Goal: Navigation & Orientation: Go to known website

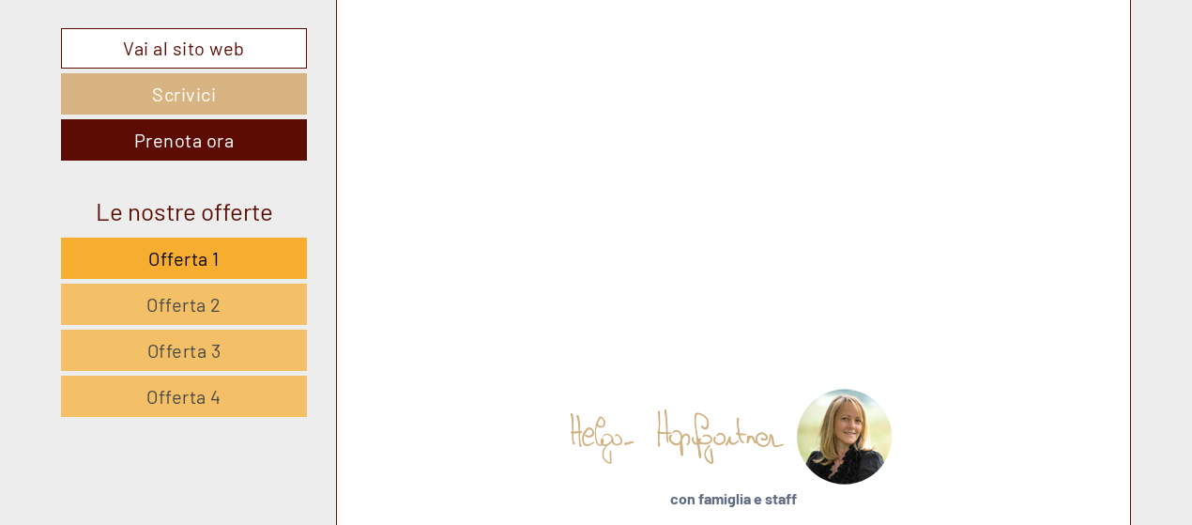
scroll to position [9328, 0]
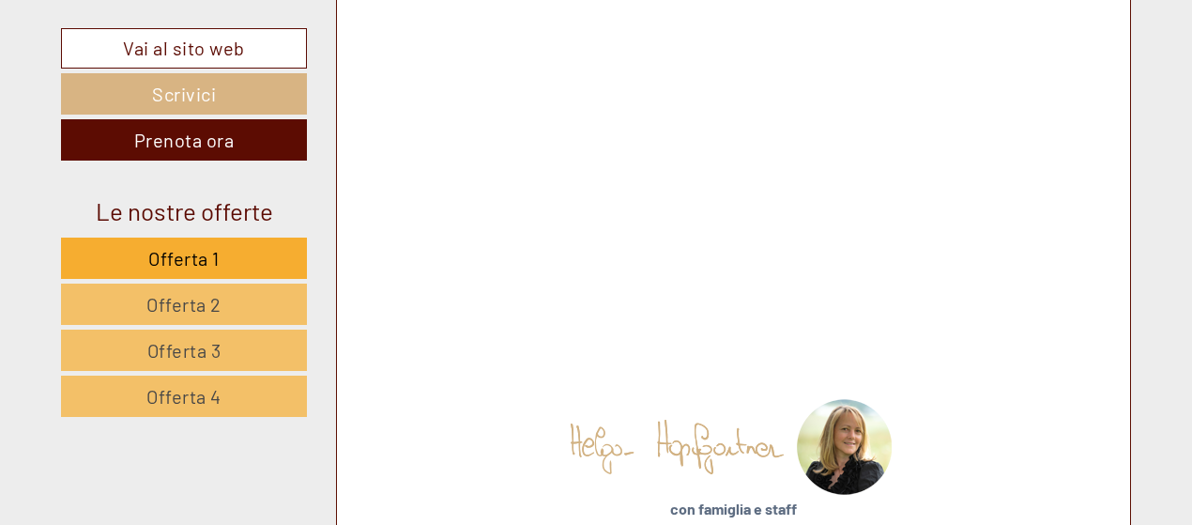
copy span "[PERSON_NAME]"
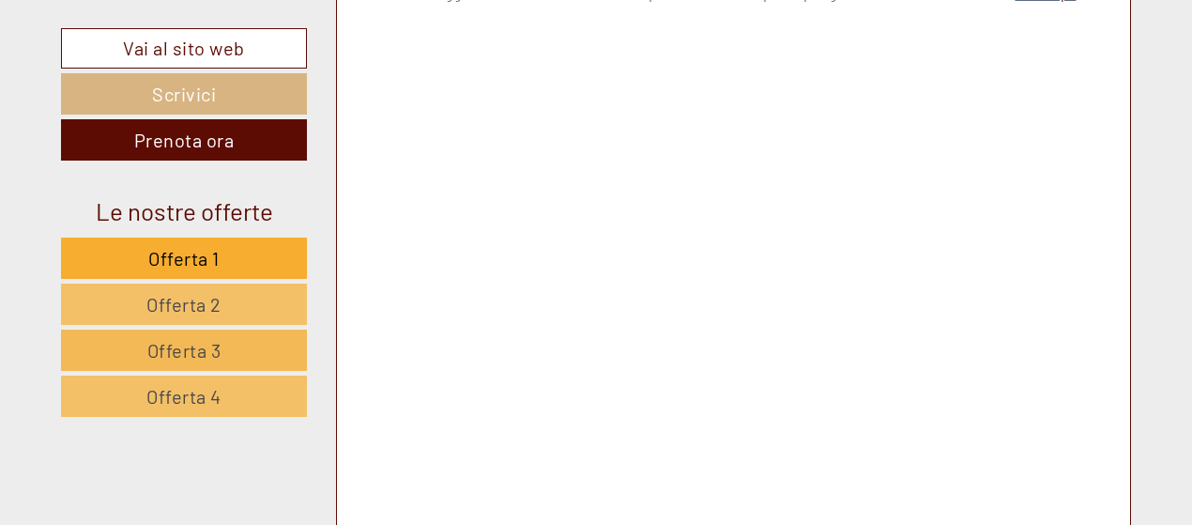
click at [215, 350] on span "Offerta 3" at bounding box center [184, 350] width 74 height 23
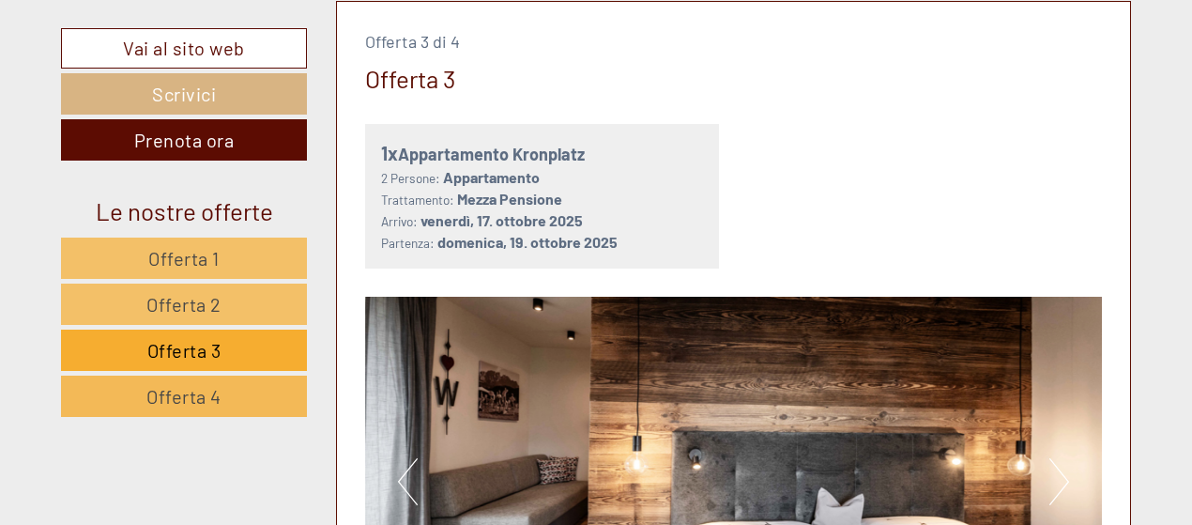
click at [240, 384] on link "Offerta 4" at bounding box center [184, 395] width 246 height 41
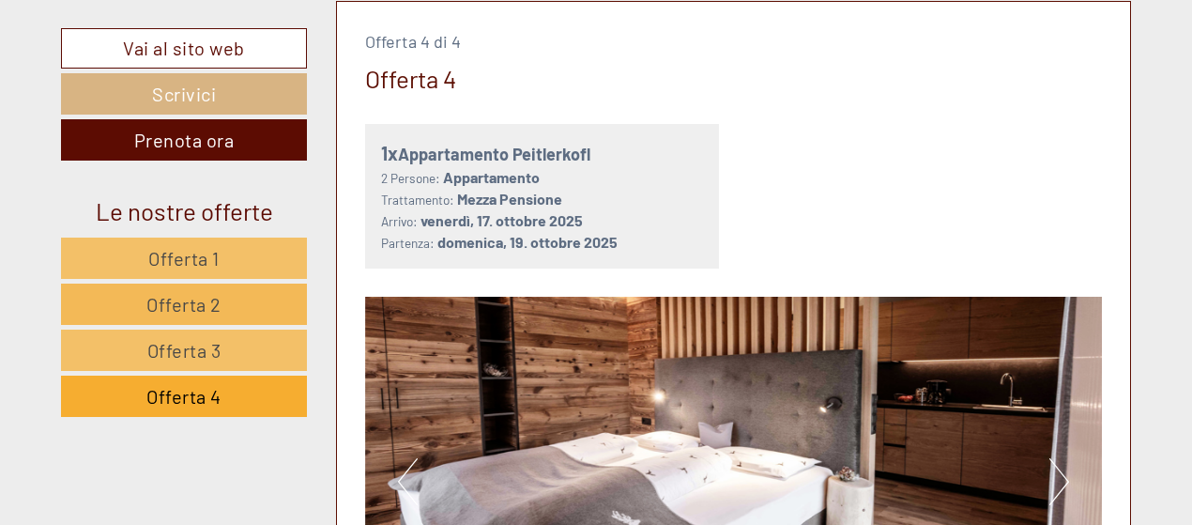
click at [244, 300] on link "Offerta 2" at bounding box center [184, 303] width 246 height 41
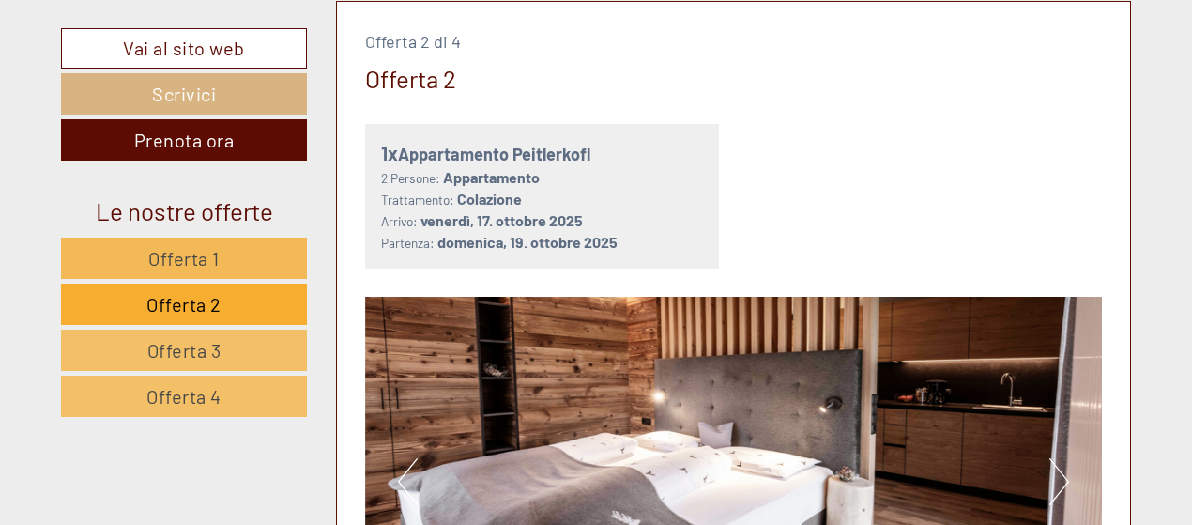
click at [242, 263] on link "Offerta 1" at bounding box center [184, 257] width 246 height 41
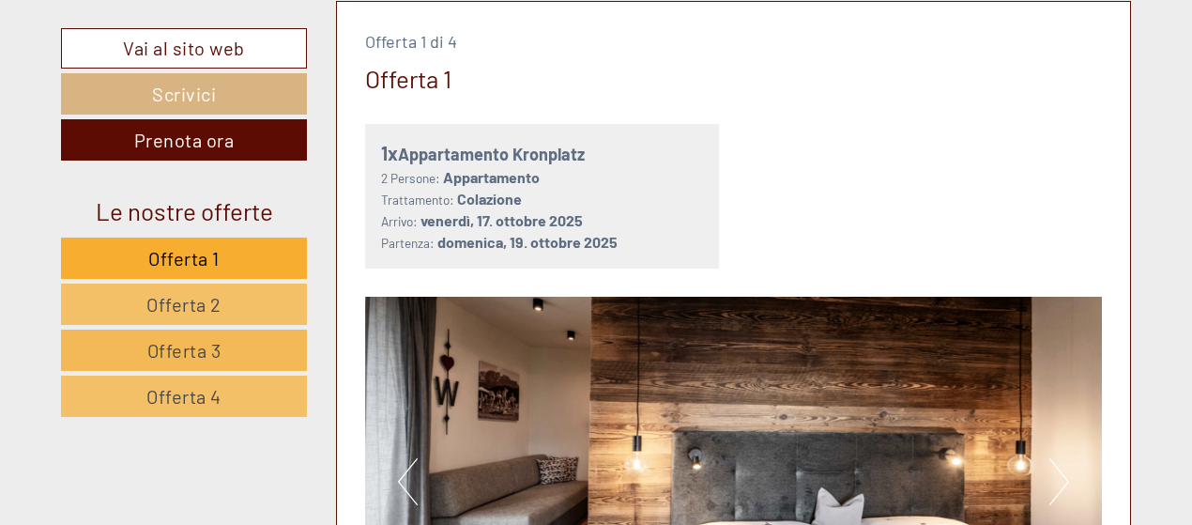
click at [246, 344] on link "Offerta 3" at bounding box center [184, 349] width 246 height 41
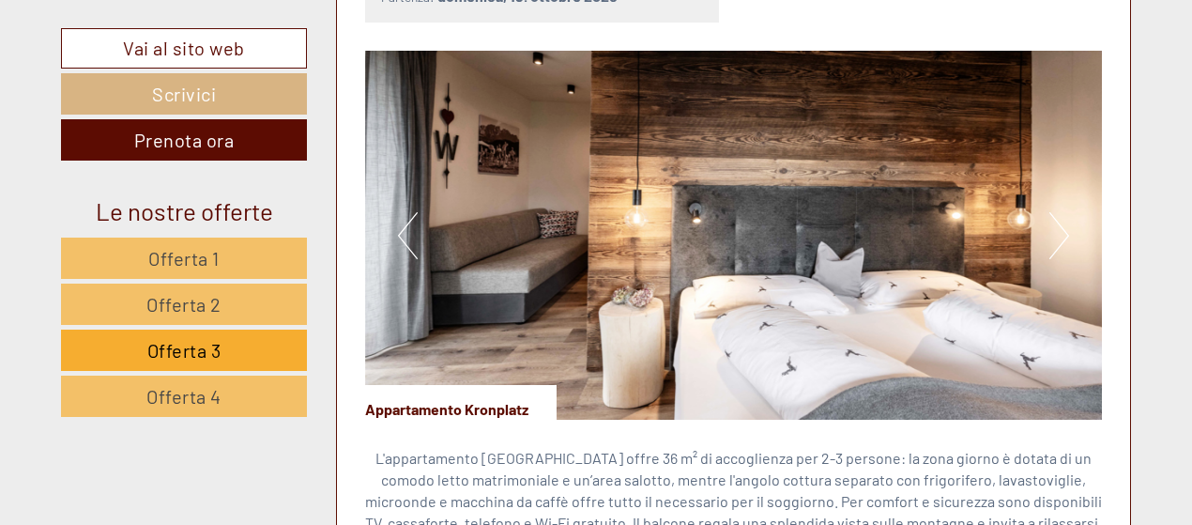
scroll to position [1252, 0]
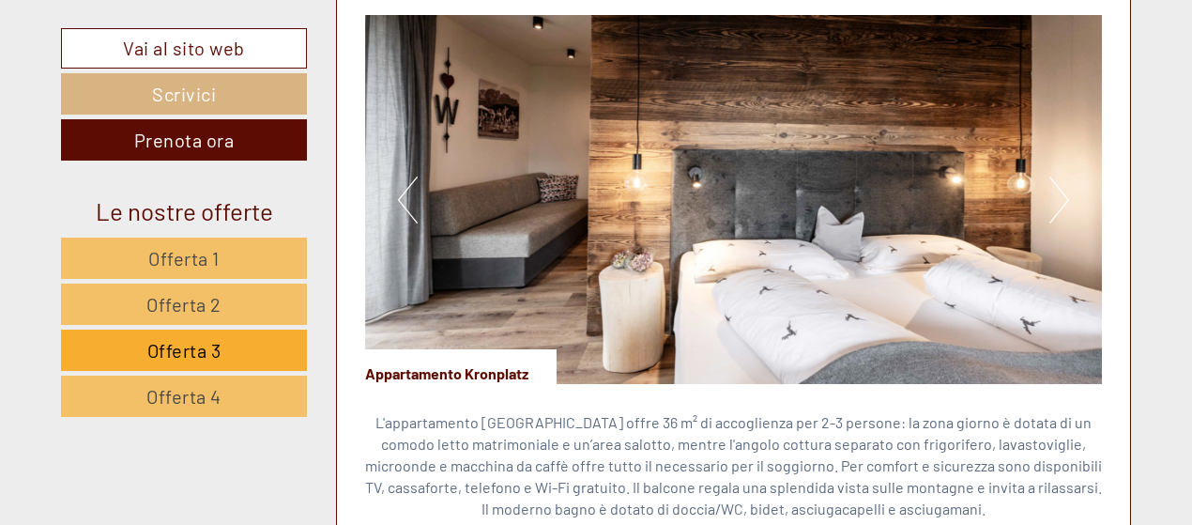
click at [1064, 191] on button "Next" at bounding box center [1059, 199] width 20 height 47
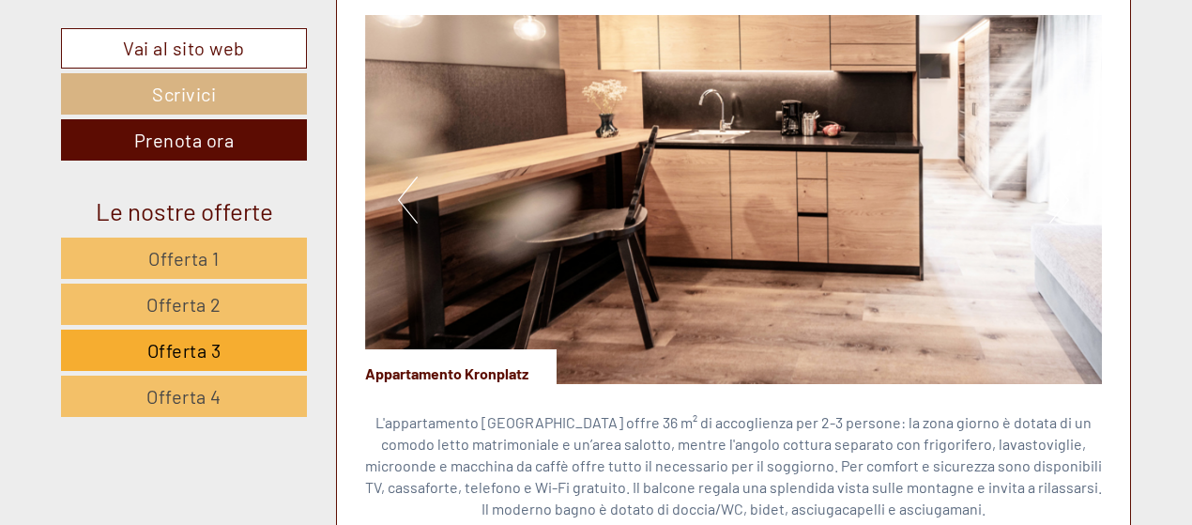
click at [1063, 200] on button "Next" at bounding box center [1059, 199] width 20 height 47
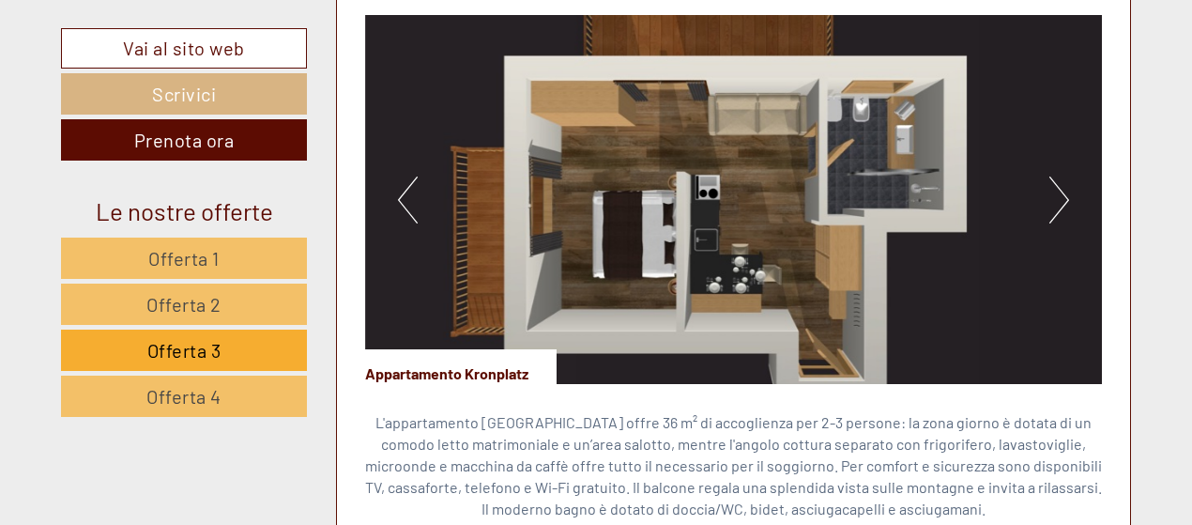
click at [1063, 200] on button "Next" at bounding box center [1059, 199] width 20 height 47
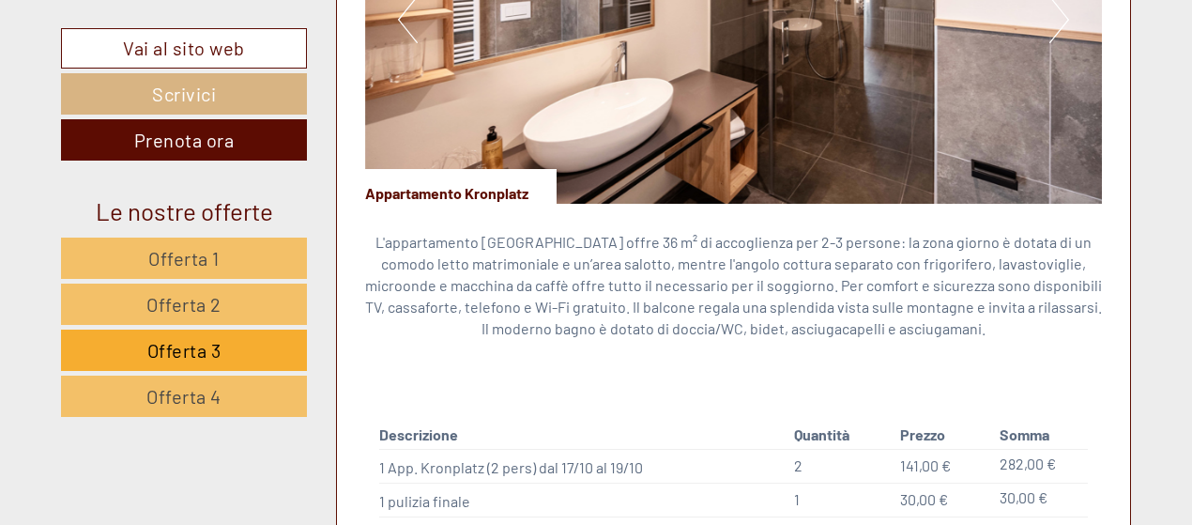
scroll to position [1721, 0]
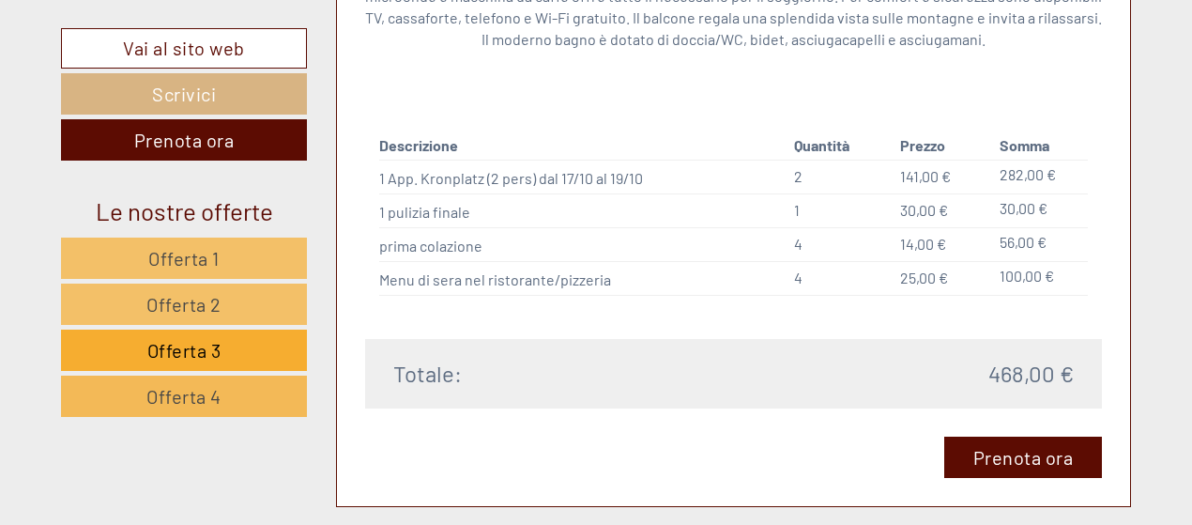
click at [232, 391] on link "Offerta 4" at bounding box center [184, 395] width 246 height 41
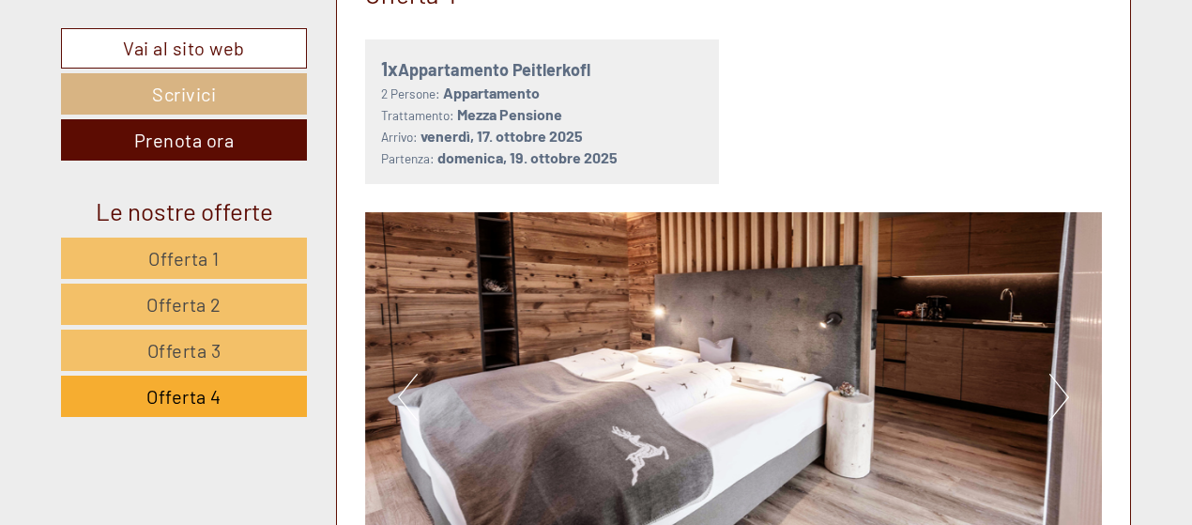
scroll to position [1158, 0]
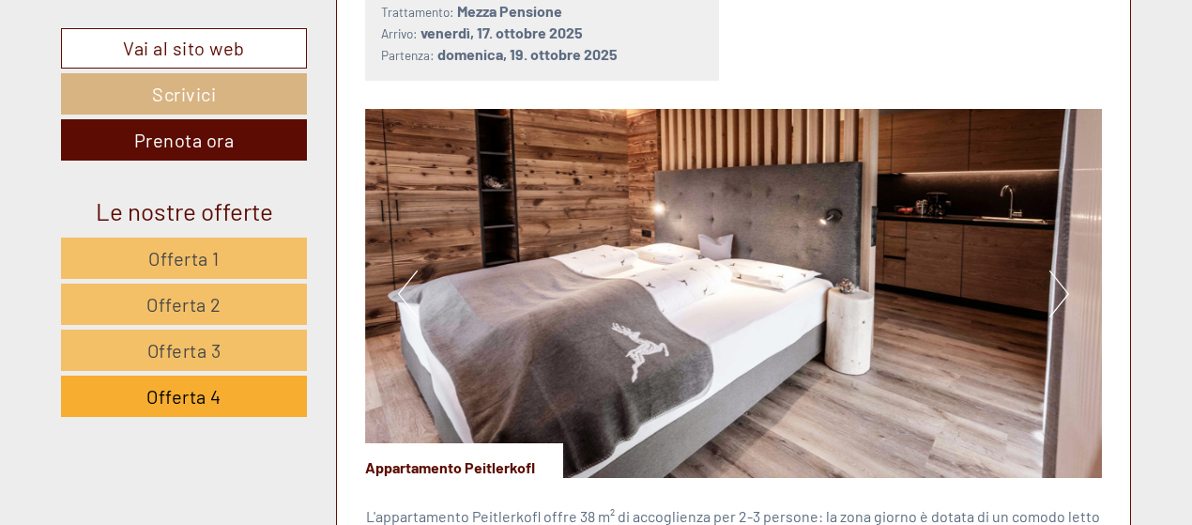
click at [1068, 287] on button "Next" at bounding box center [1059, 293] width 20 height 47
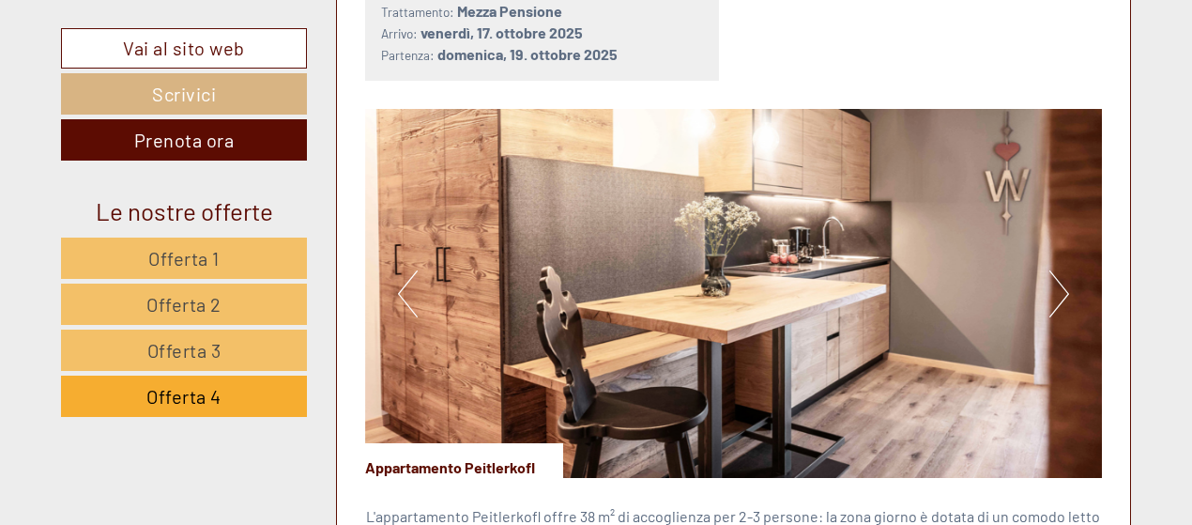
click at [1060, 288] on button "Next" at bounding box center [1059, 293] width 20 height 47
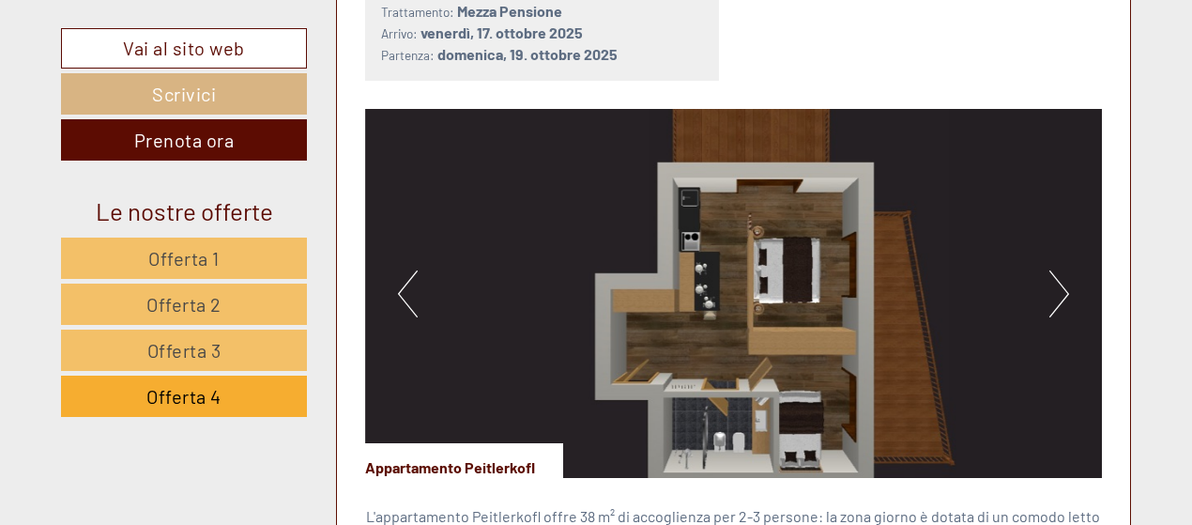
click at [1066, 290] on button "Next" at bounding box center [1059, 293] width 20 height 47
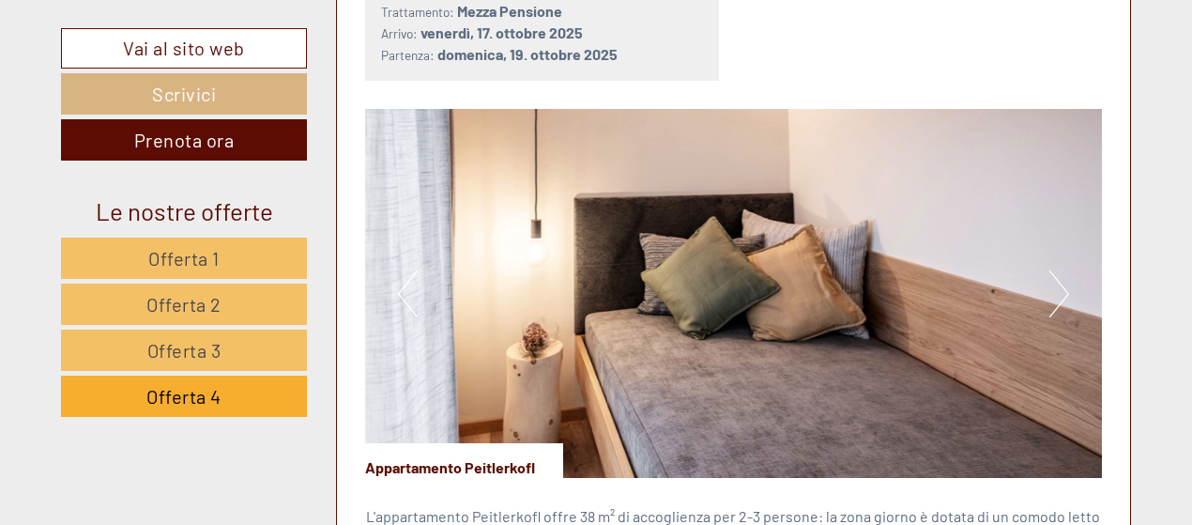
click at [1066, 290] on button "Next" at bounding box center [1059, 293] width 20 height 47
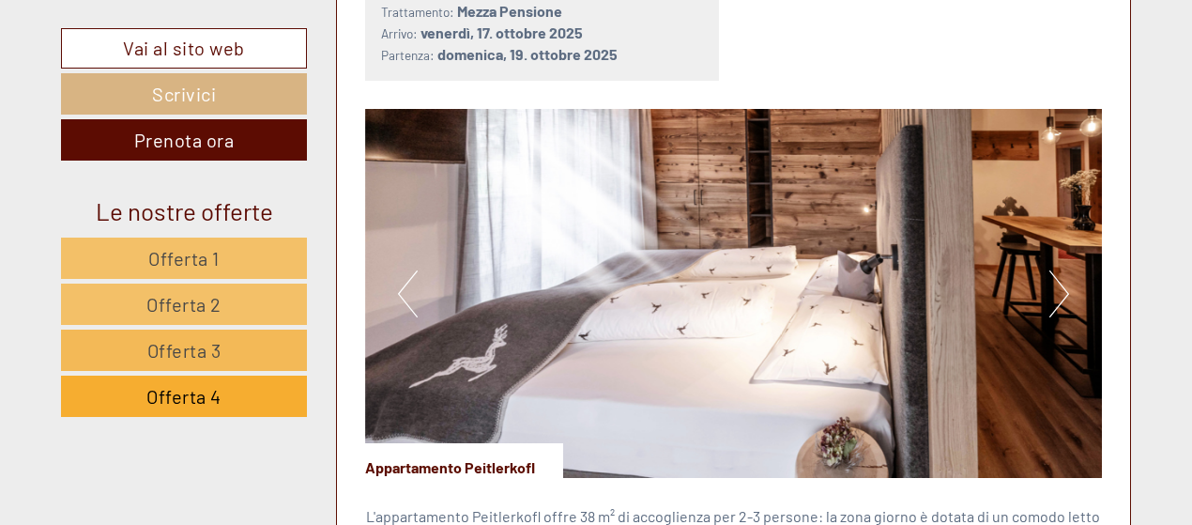
click at [237, 350] on link "Offerta 3" at bounding box center [184, 349] width 246 height 41
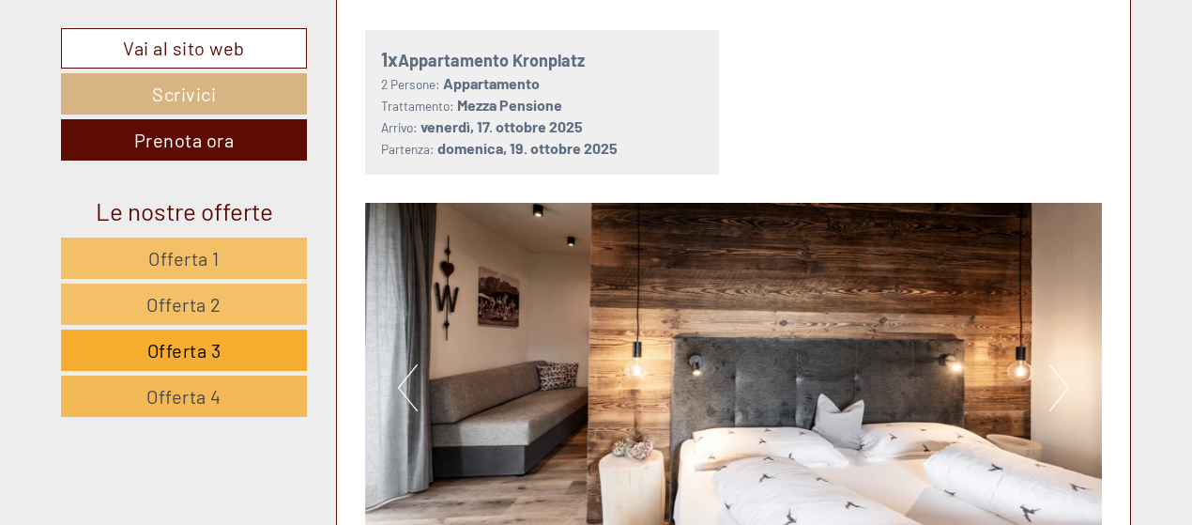
click at [255, 383] on link "Offerta 4" at bounding box center [184, 395] width 246 height 41
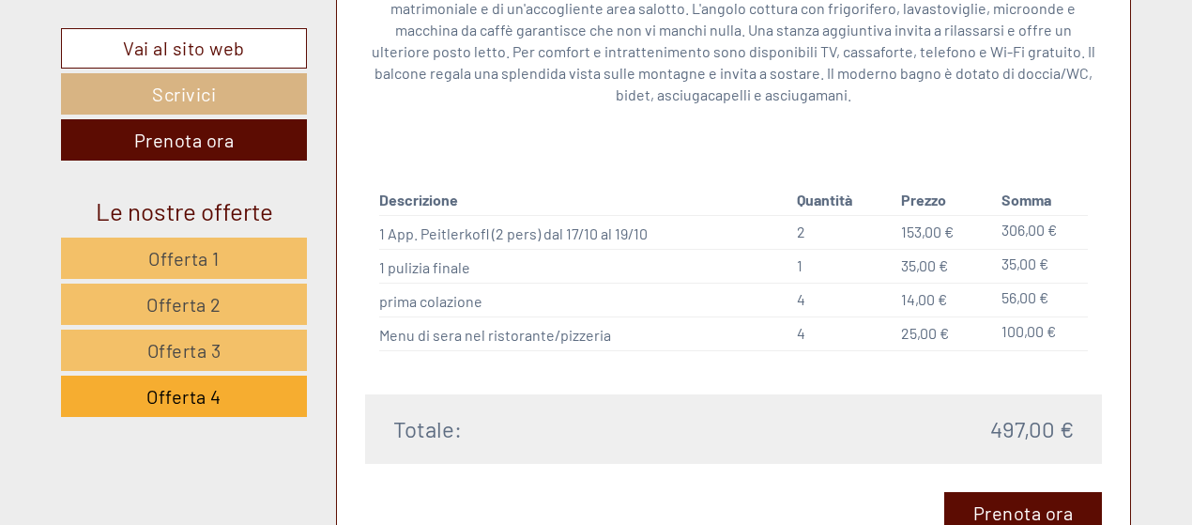
scroll to position [1721, 0]
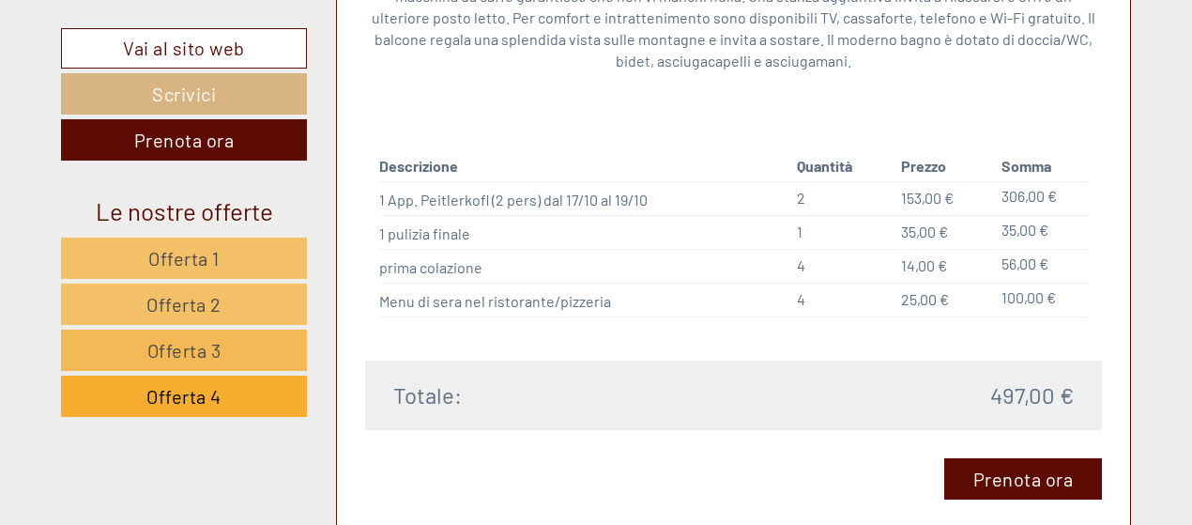
click at [224, 337] on link "Offerta 3" at bounding box center [184, 349] width 246 height 41
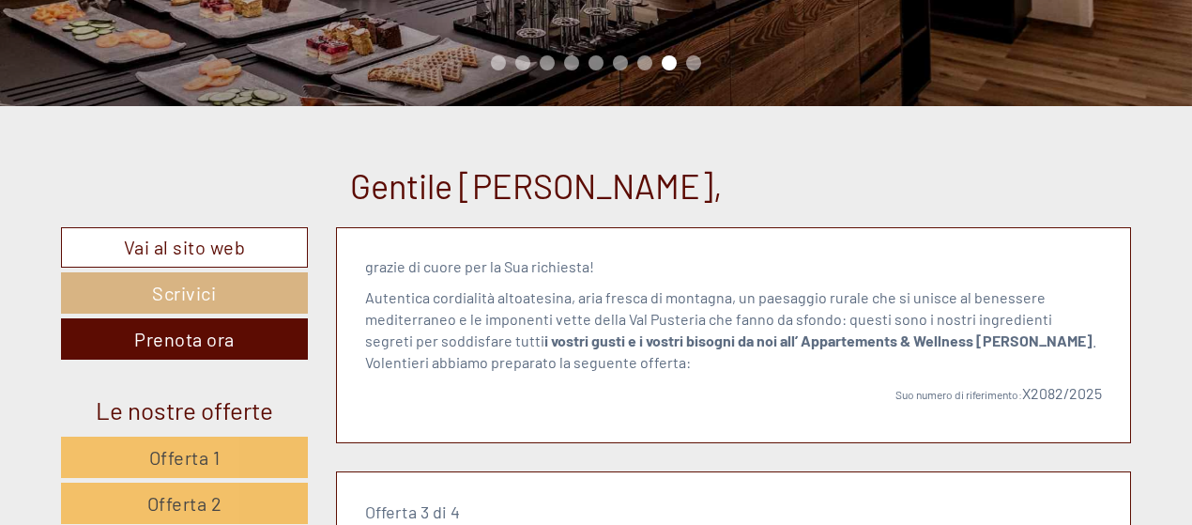
scroll to position [501, 0]
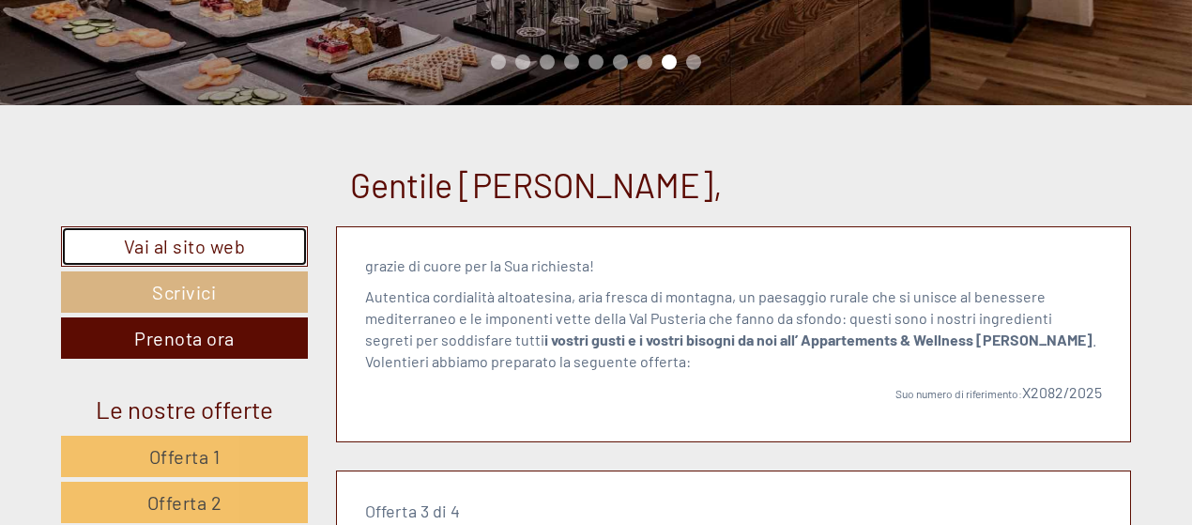
click at [235, 241] on link "Vai al sito web" at bounding box center [184, 246] width 247 height 40
